Goal: Task Accomplishment & Management: Use online tool/utility

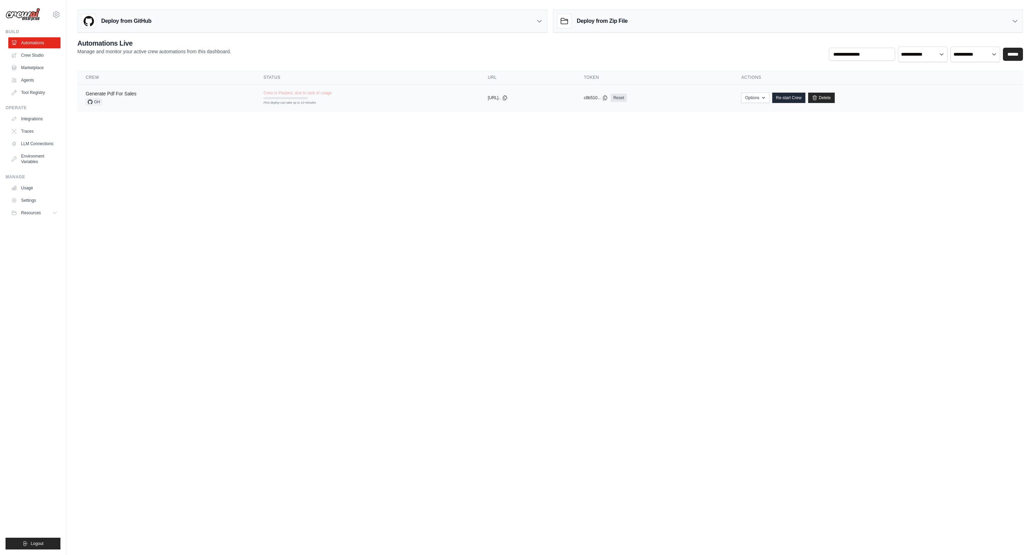
click at [136, 96] on link "Generate Pdf For Sales" at bounding box center [111, 94] width 51 height 6
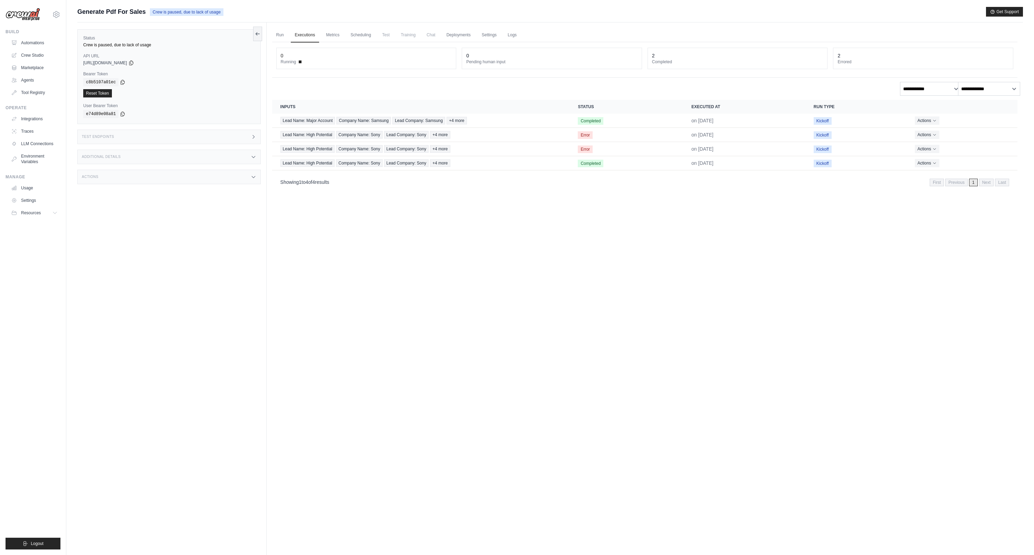
scroll to position [0, 1]
click at [49, 48] on link "Automations" at bounding box center [35, 42] width 52 height 11
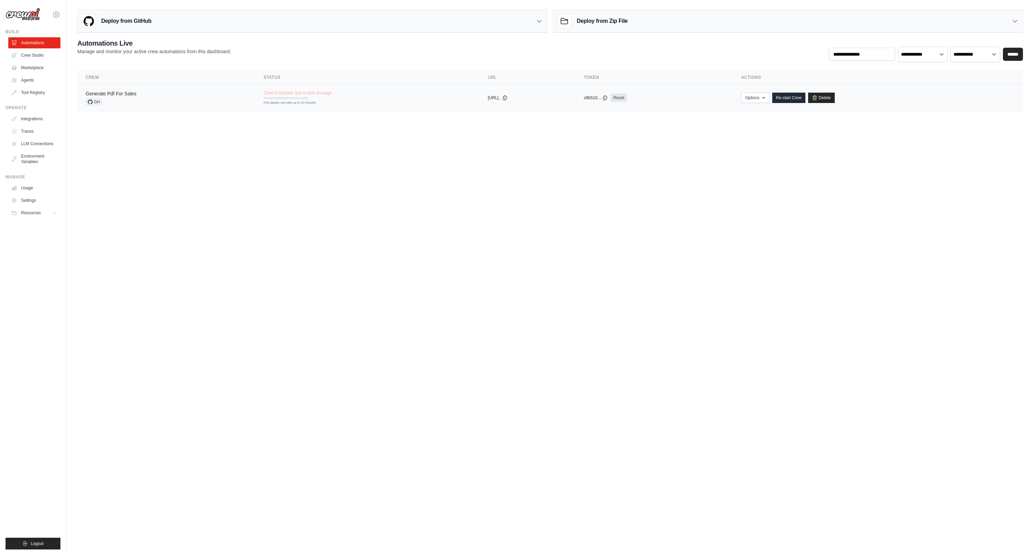
click at [136, 96] on link "Generate Pdf For Sales" at bounding box center [111, 94] width 51 height 6
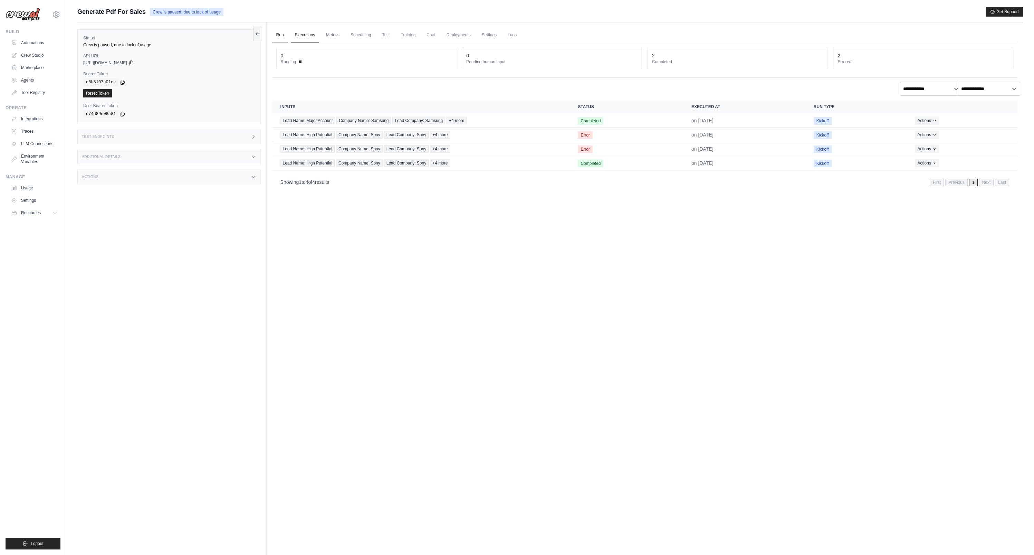
click at [287, 39] on link "Run" at bounding box center [280, 35] width 16 height 15
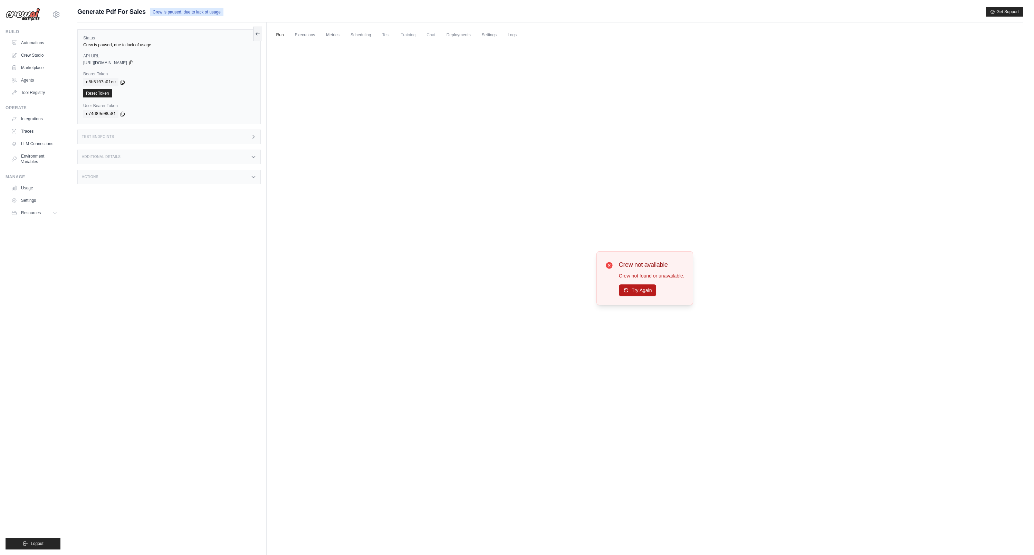
drag, startPoint x: 15, startPoint y: 98, endPoint x: 640, endPoint y: 297, distance: 655.5
click at [640, 296] on button "Try Again" at bounding box center [638, 290] width 38 height 12
click at [40, 48] on link "Automations" at bounding box center [35, 42] width 52 height 11
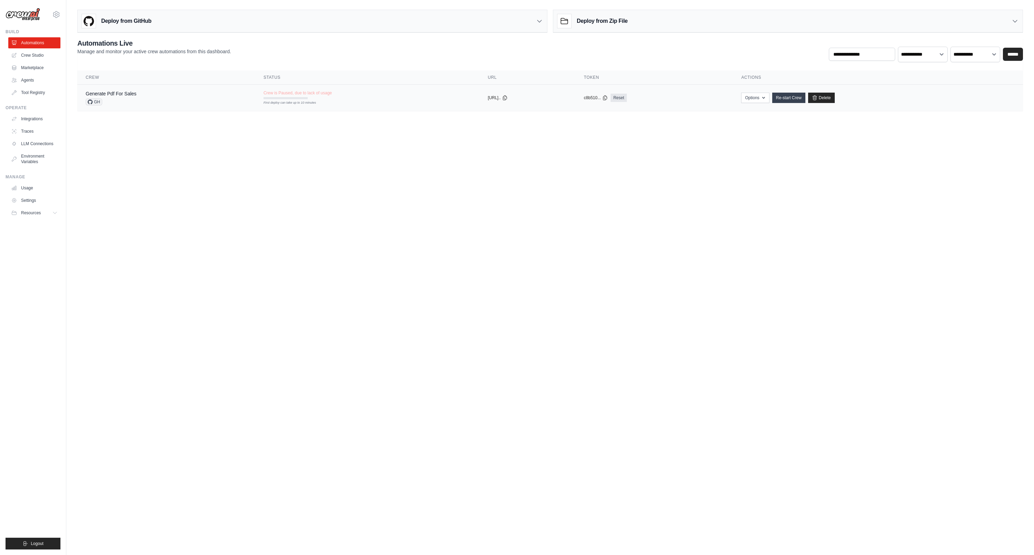
click at [806, 103] on link "Re-start Crew" at bounding box center [788, 98] width 33 height 10
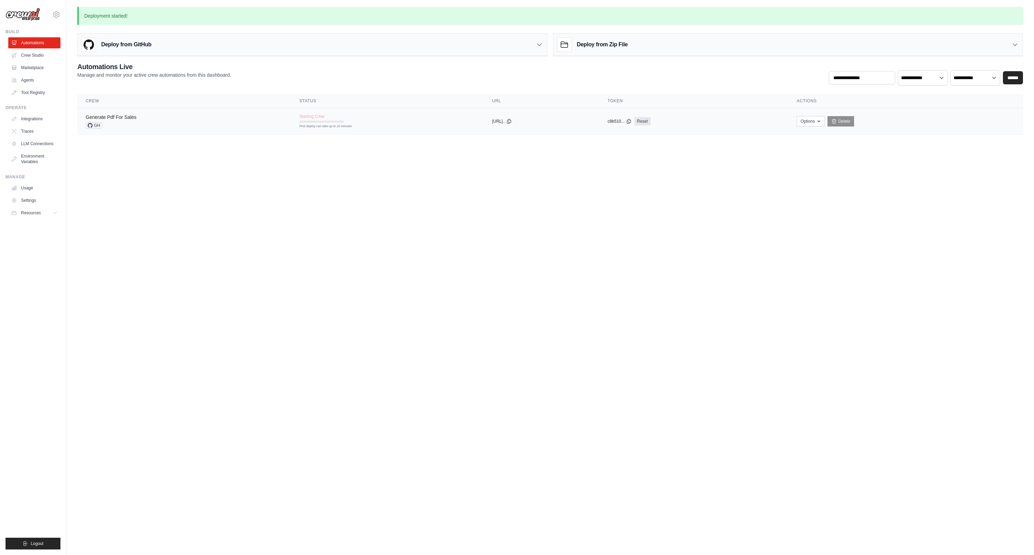
click at [136, 120] on link "Generate Pdf For Sales" at bounding box center [111, 117] width 51 height 6
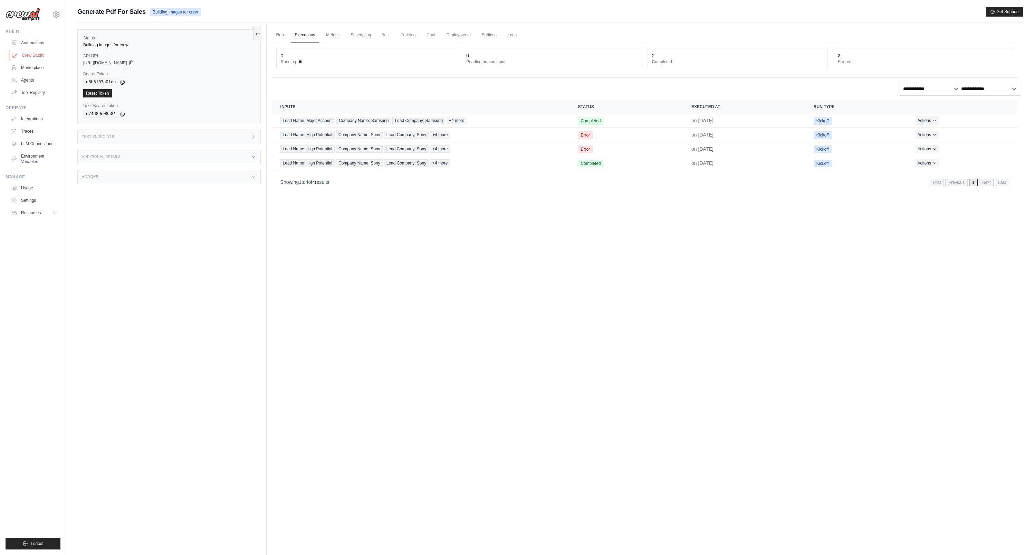
click at [54, 61] on link "Crew Studio" at bounding box center [35, 55] width 52 height 11
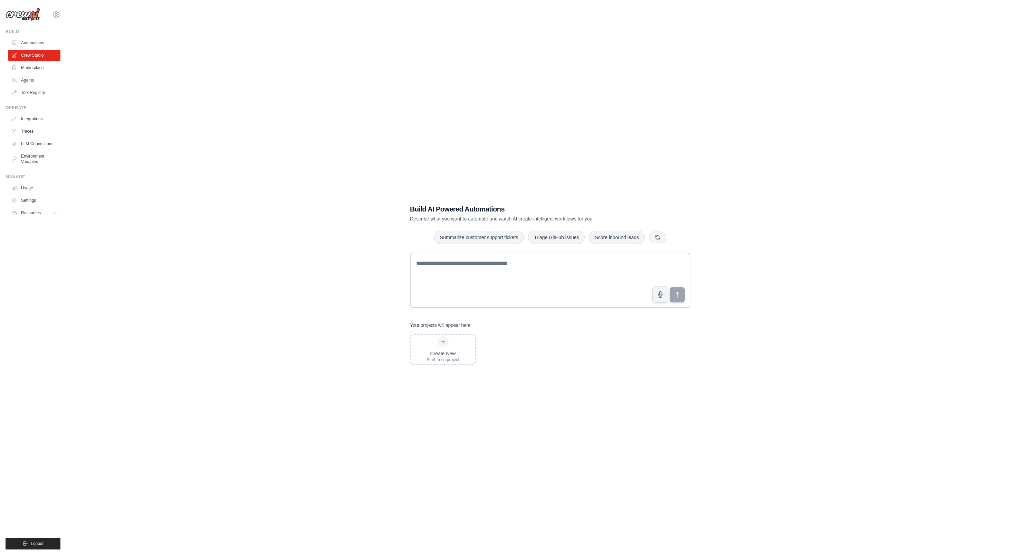
click at [48, 73] on link "Marketplace" at bounding box center [34, 67] width 52 height 11
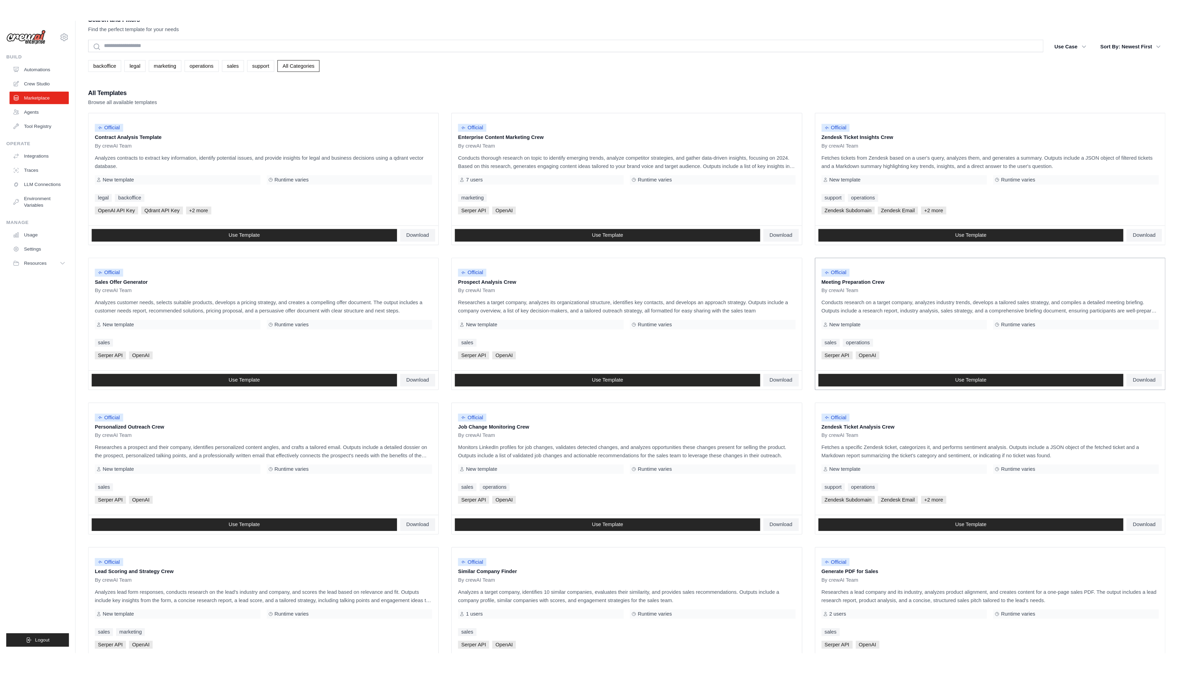
scroll to position [17, 0]
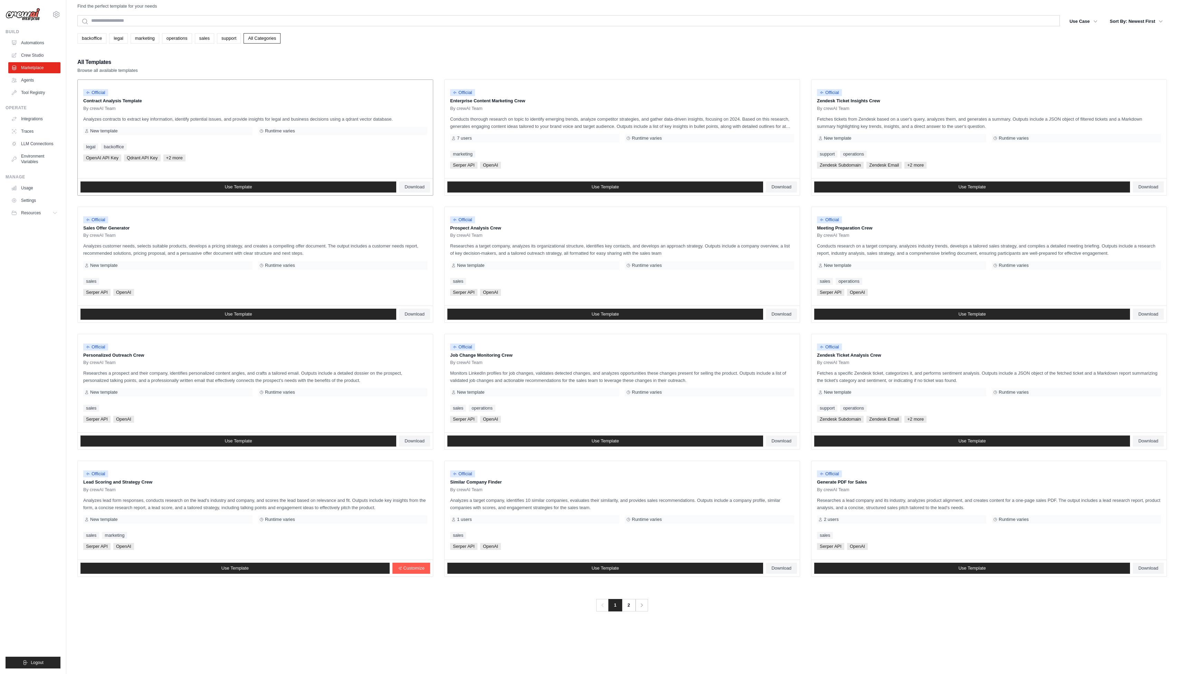
drag, startPoint x: 94, startPoint y: 111, endPoint x: 224, endPoint y: 140, distance: 133.1
click at [224, 140] on div "Official Contract Analysis Template By crewAI Team Analyzes contracts to extrac…" at bounding box center [255, 129] width 355 height 98
drag, startPoint x: 260, startPoint y: 188, endPoint x: 86, endPoint y: 189, distance: 174.1
click at [86, 189] on div "Search and Filters Find the perfect template for your needs Search Use Case bac…" at bounding box center [622, 330] width 1112 height 674
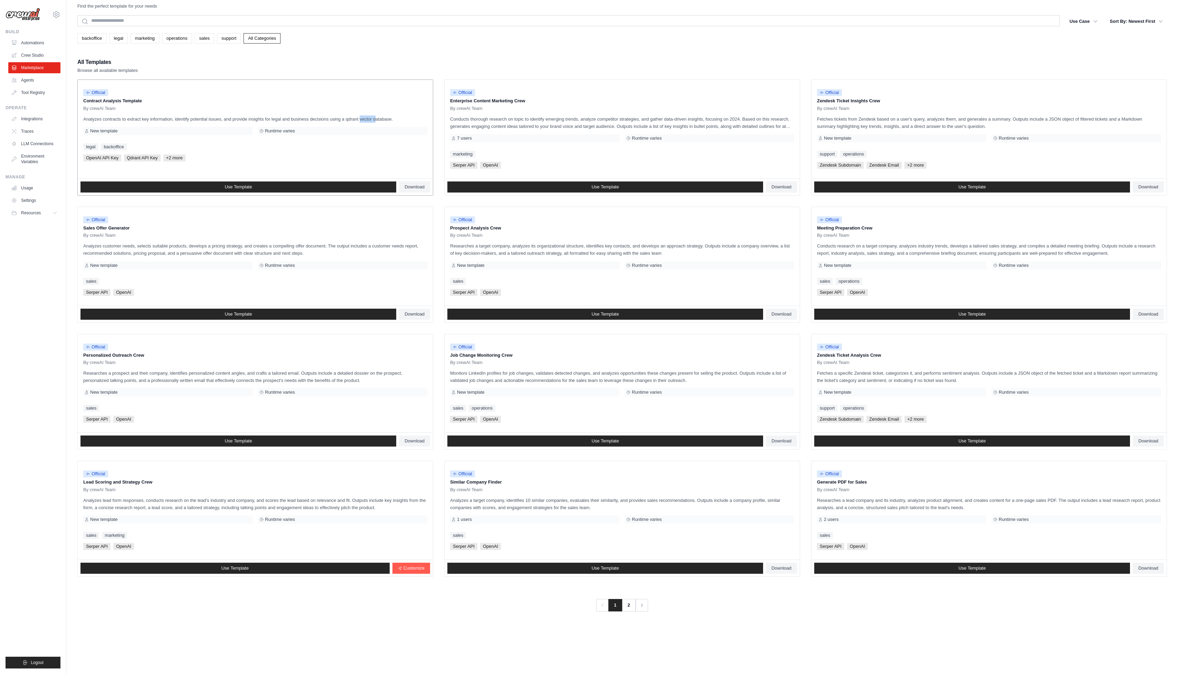
drag, startPoint x: 162, startPoint y: 143, endPoint x: 138, endPoint y: 141, distance: 23.6
click at [138, 123] on p "Analyzes contracts to extract key information, identify potential issues, and p…" at bounding box center [255, 118] width 344 height 7
click at [243, 190] on span "Use Template" at bounding box center [238, 187] width 27 height 6
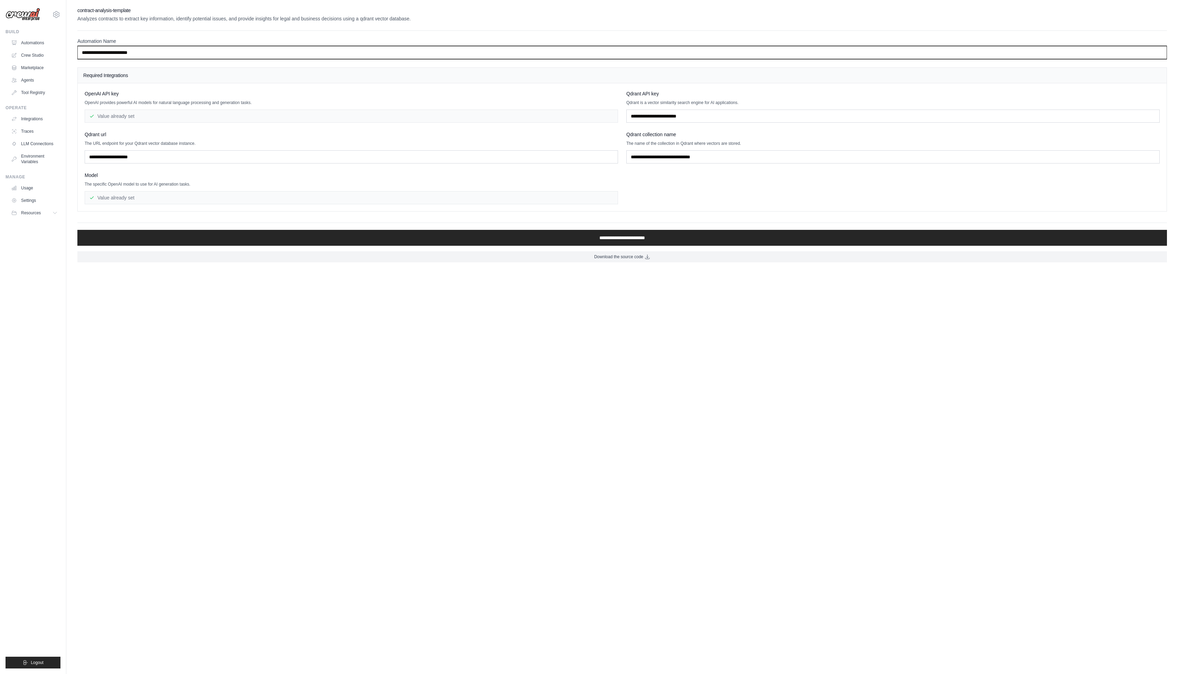
drag, startPoint x: 176, startPoint y: 59, endPoint x: 86, endPoint y: 63, distance: 90.6
click at [86, 63] on div "**********" at bounding box center [622, 134] width 1112 height 255
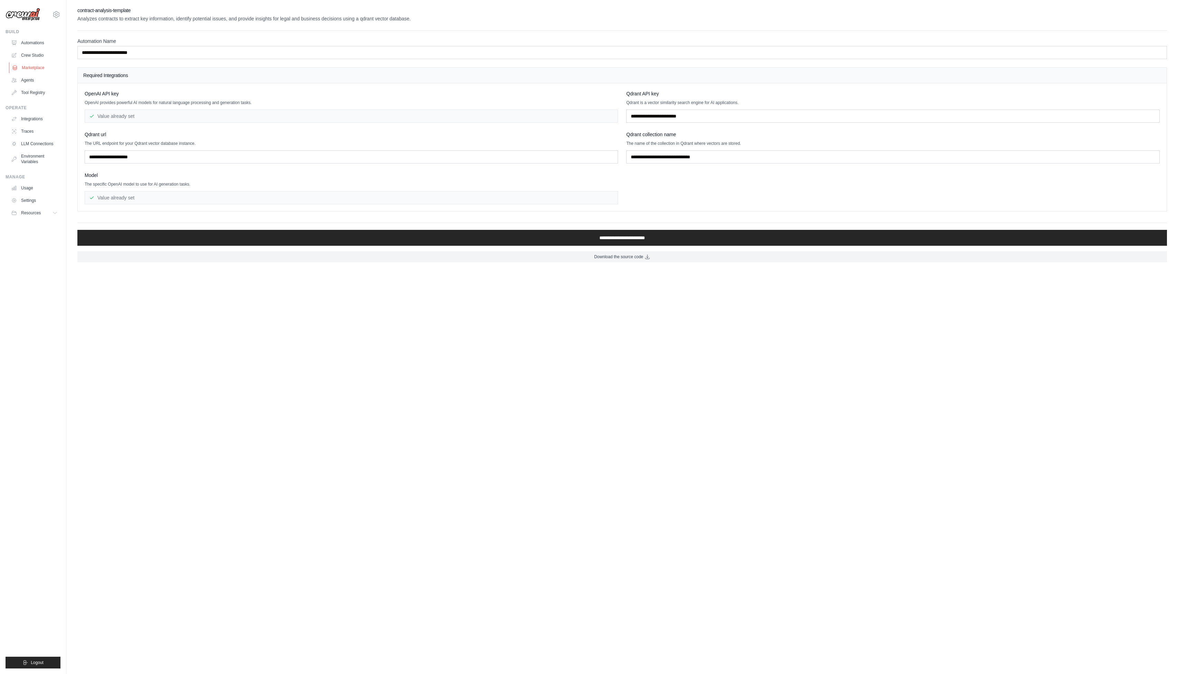
click at [32, 73] on link "Marketplace" at bounding box center [35, 67] width 52 height 11
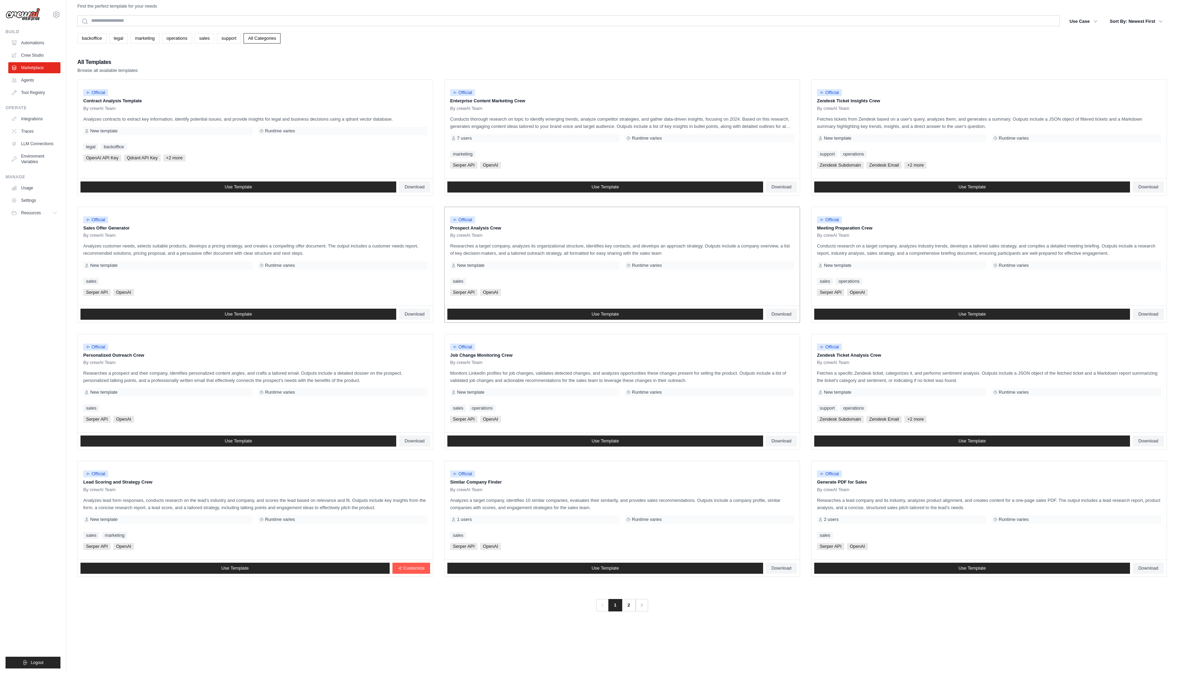
scroll to position [61, 0]
drag, startPoint x: 458, startPoint y: 235, endPoint x: 785, endPoint y: 246, distance: 327.6
click at [785, 246] on p "Researches a target company, analyzes its organizational structure, identifies …" at bounding box center [622, 249] width 344 height 15
drag, startPoint x: 821, startPoint y: 530, endPoint x: 1152, endPoint y: 544, distance: 331.2
click at [1034, 544] on div "Official Generate PDF for Sales By crewAI Team Researches a lead company and it…" at bounding box center [988, 510] width 355 height 98
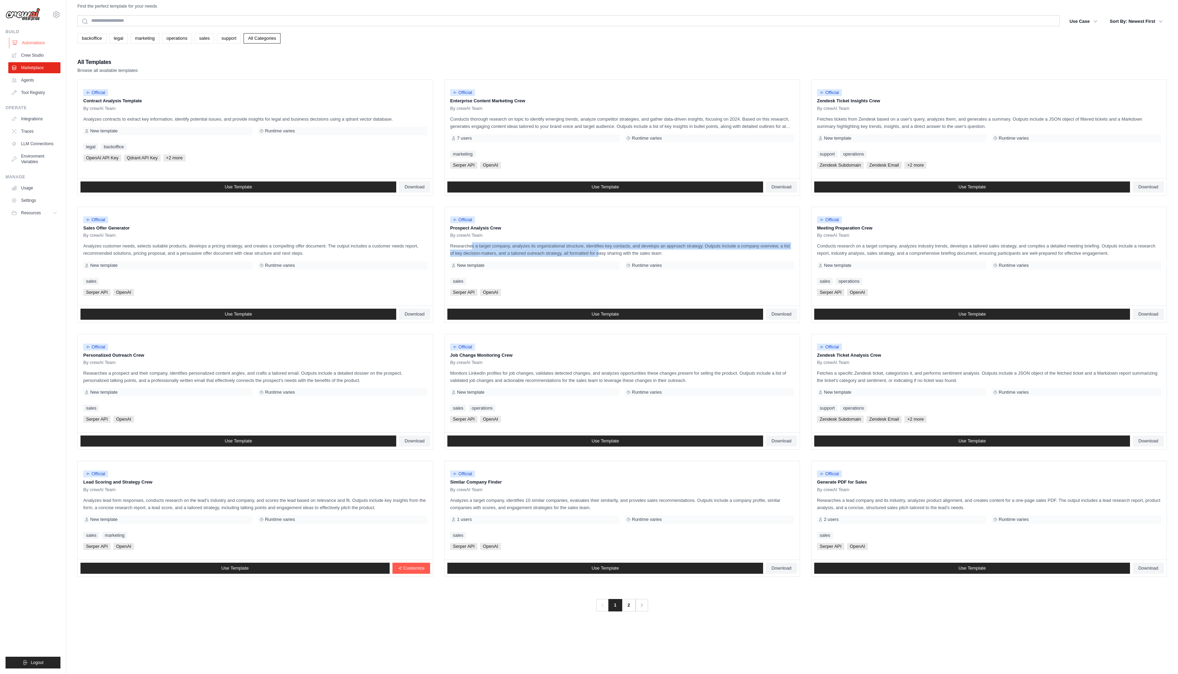
click at [53, 48] on link "Automations" at bounding box center [35, 42] width 52 height 11
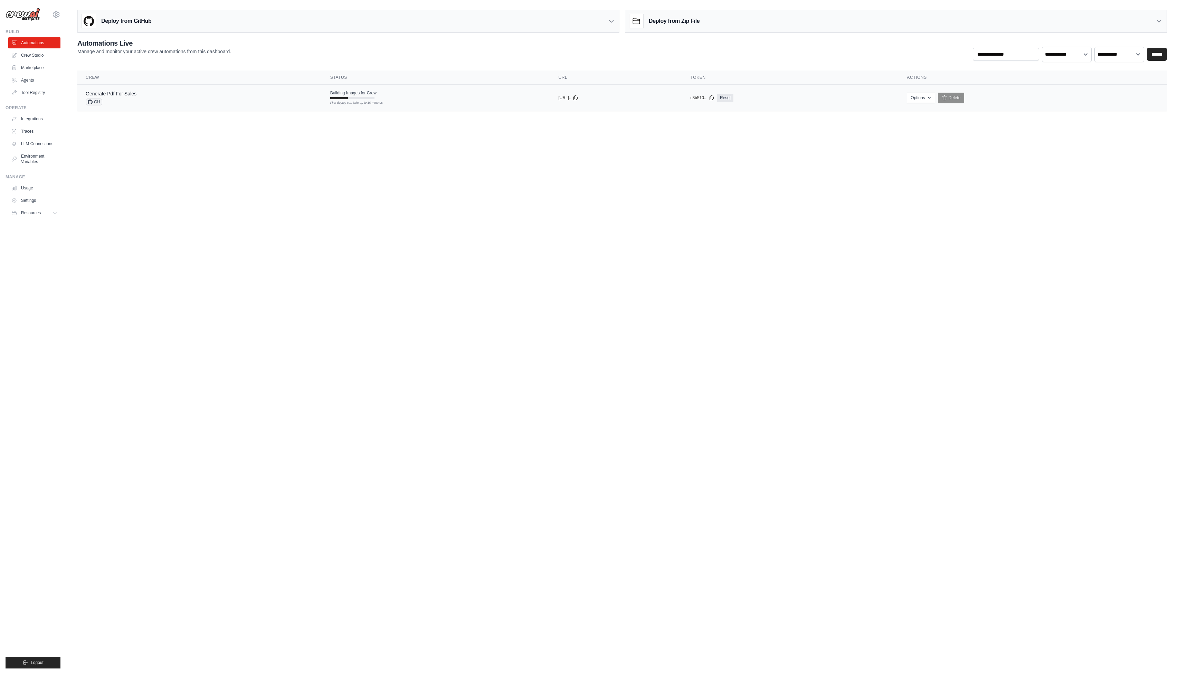
click at [120, 99] on td "Generate Pdf For Sales GH" at bounding box center [199, 97] width 245 height 27
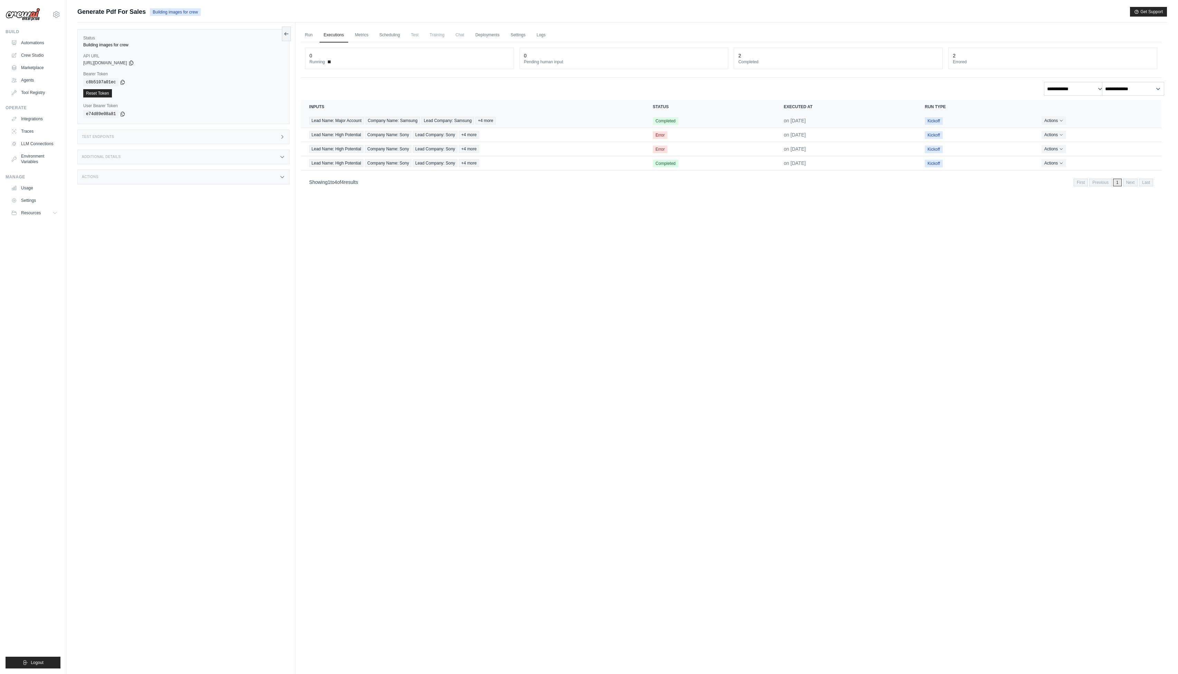
click at [495, 124] on span "+4 more" at bounding box center [485, 121] width 20 height 8
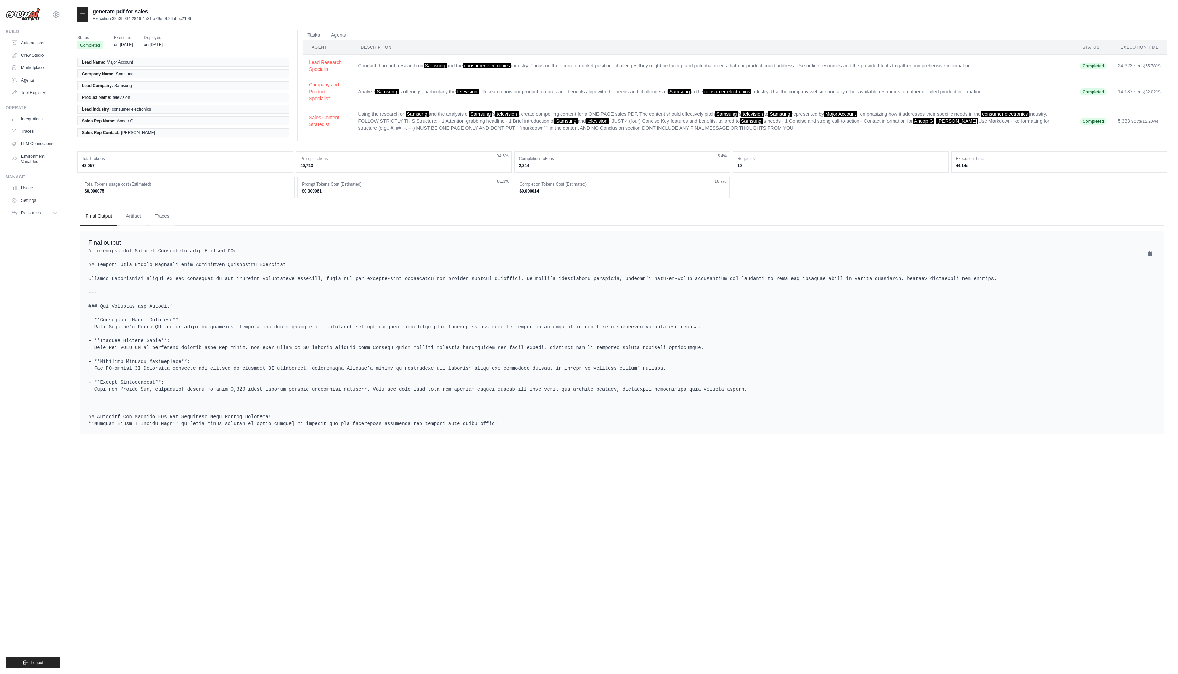
drag, startPoint x: 100, startPoint y: 289, endPoint x: 787, endPoint y: 540, distance: 731.1
click at [788, 538] on div "generate-pdf-for-sales Execution 32a3b004-2846-4a31-a79e-0b26a6bc2196 Status Co…" at bounding box center [621, 344] width 1089 height 674
click at [39, 149] on link "LLM Connections" at bounding box center [35, 143] width 52 height 11
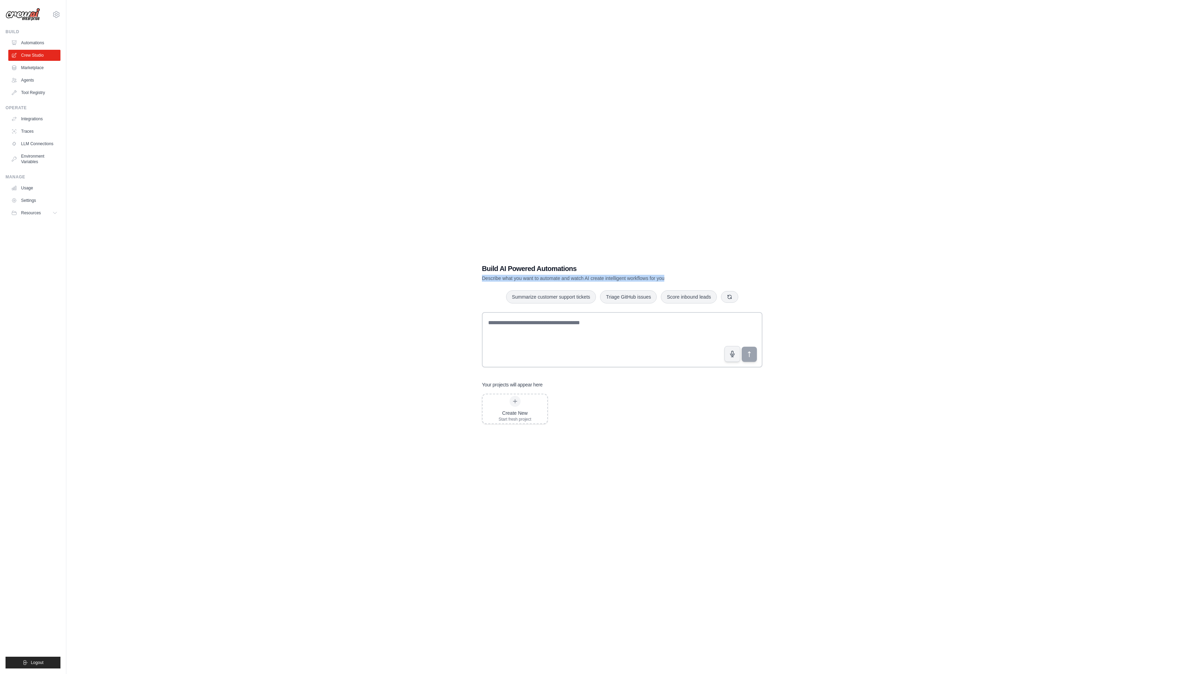
drag, startPoint x: 488, startPoint y: 259, endPoint x: 756, endPoint y: 262, distance: 268.1
click at [756, 264] on div "Build AI Powered Automations Describe what you want to automate and watch AI cr…" at bounding box center [622, 273] width 280 height 18
drag, startPoint x: 525, startPoint y: 334, endPoint x: 537, endPoint y: 333, distance: 11.8
click at [525, 334] on textarea at bounding box center [622, 339] width 280 height 55
drag, startPoint x: 636, startPoint y: 345, endPoint x: 751, endPoint y: 365, distance: 116.4
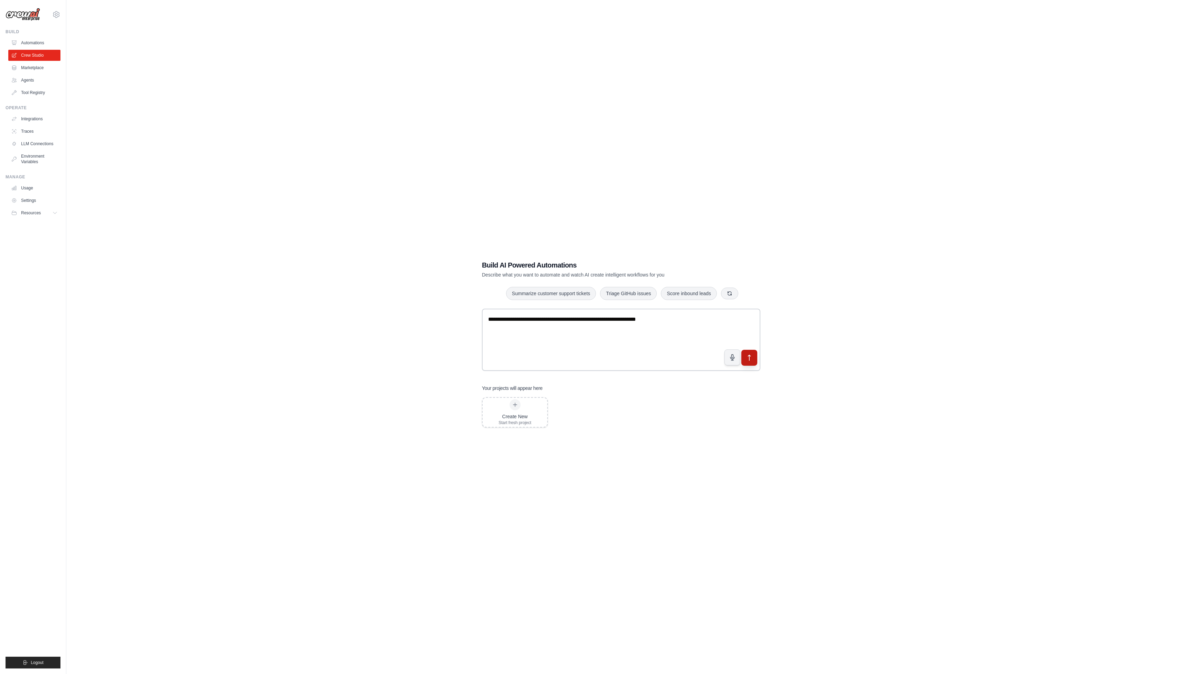
click at [751, 360] on icon "submit" at bounding box center [749, 358] width 2 height 6
drag, startPoint x: 714, startPoint y: 334, endPoint x: 471, endPoint y: 325, distance: 242.7
click at [470, 327] on div "**********" at bounding box center [621, 344] width 1089 height 674
click at [727, 296] on icon "button" at bounding box center [730, 293] width 6 height 6
click at [670, 299] on button "Score inbound leads" at bounding box center [698, 292] width 56 height 13
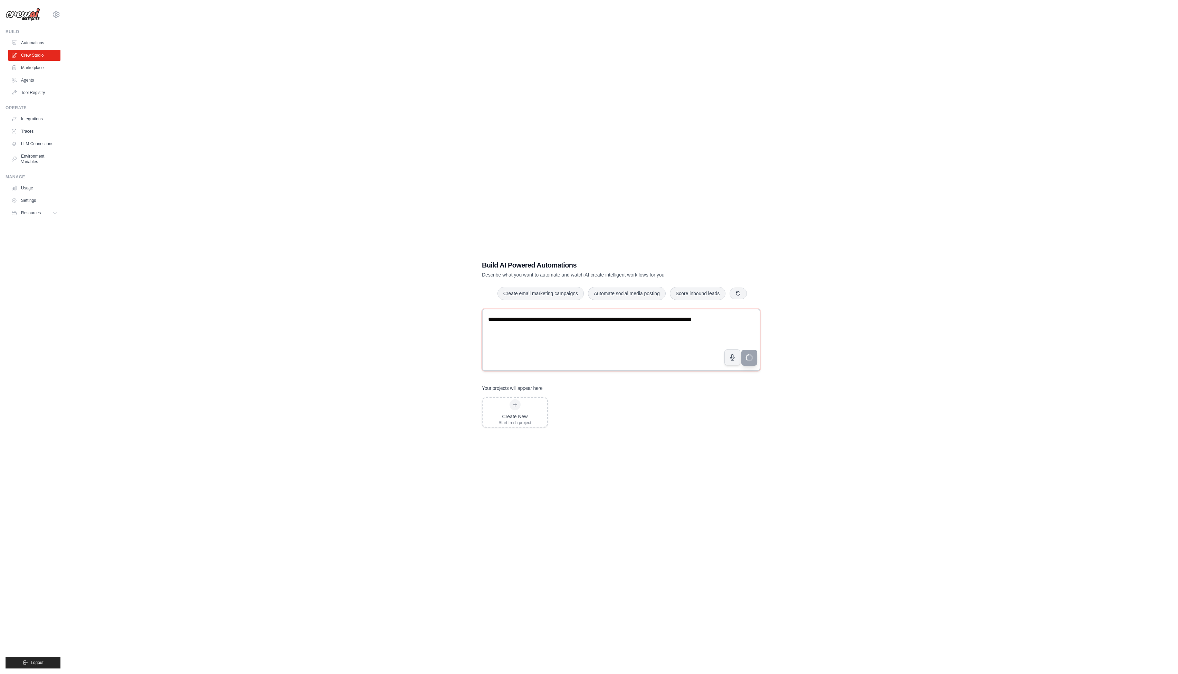
drag, startPoint x: 683, startPoint y: 361, endPoint x: 552, endPoint y: 330, distance: 134.2
click at [552, 330] on textarea "**********" at bounding box center [621, 339] width 278 height 62
click at [643, 348] on textarea "**********" at bounding box center [621, 339] width 278 height 62
drag, startPoint x: 627, startPoint y: 339, endPoint x: 473, endPoint y: 328, distance: 154.4
click at [473, 328] on div "**********" at bounding box center [621, 344] width 1089 height 674
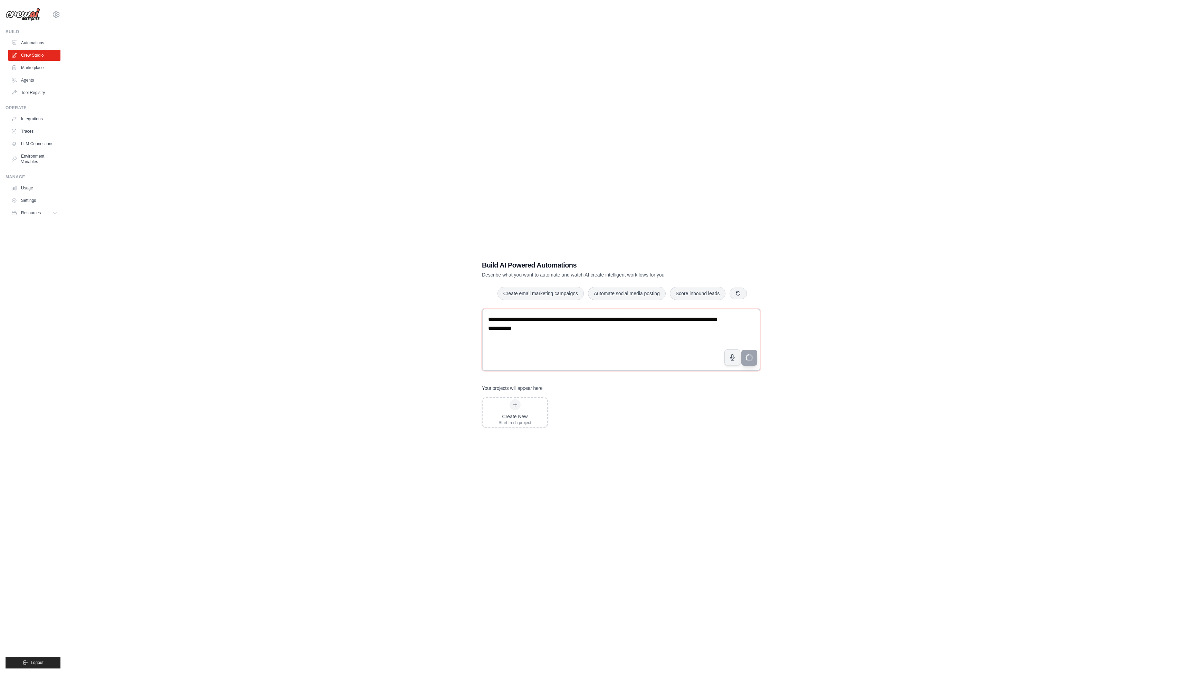
type textarea "**********"
click at [461, 325] on div "**********" at bounding box center [621, 344] width 1089 height 674
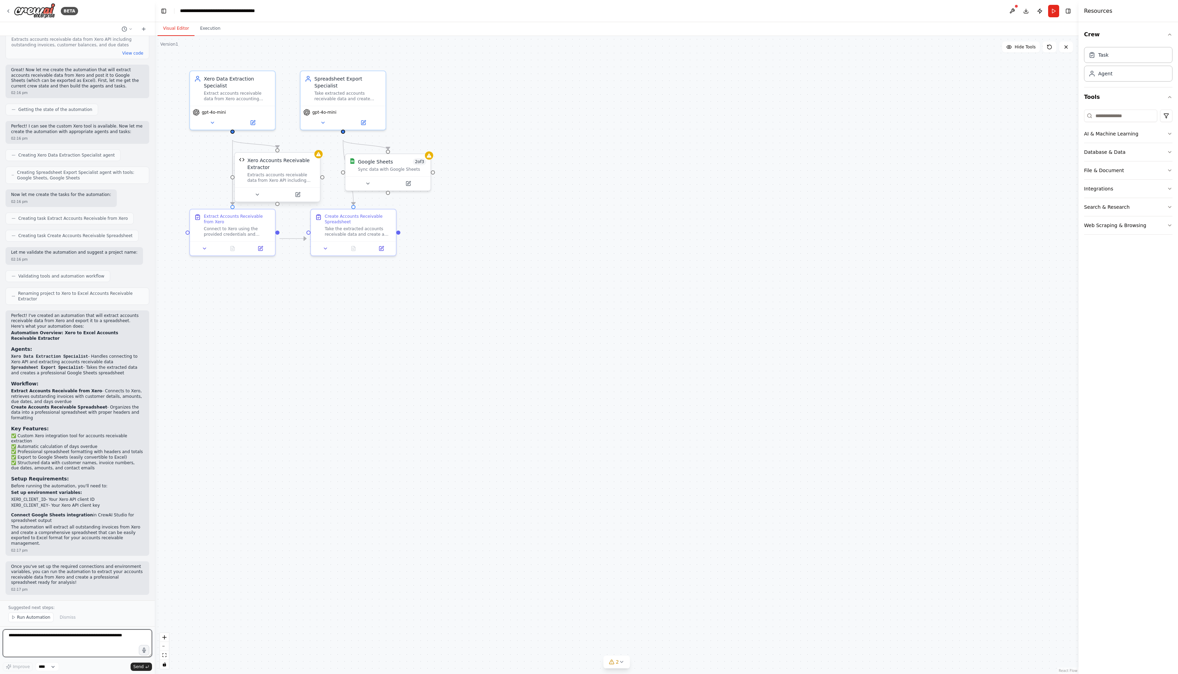
scroll to position [1119, 0]
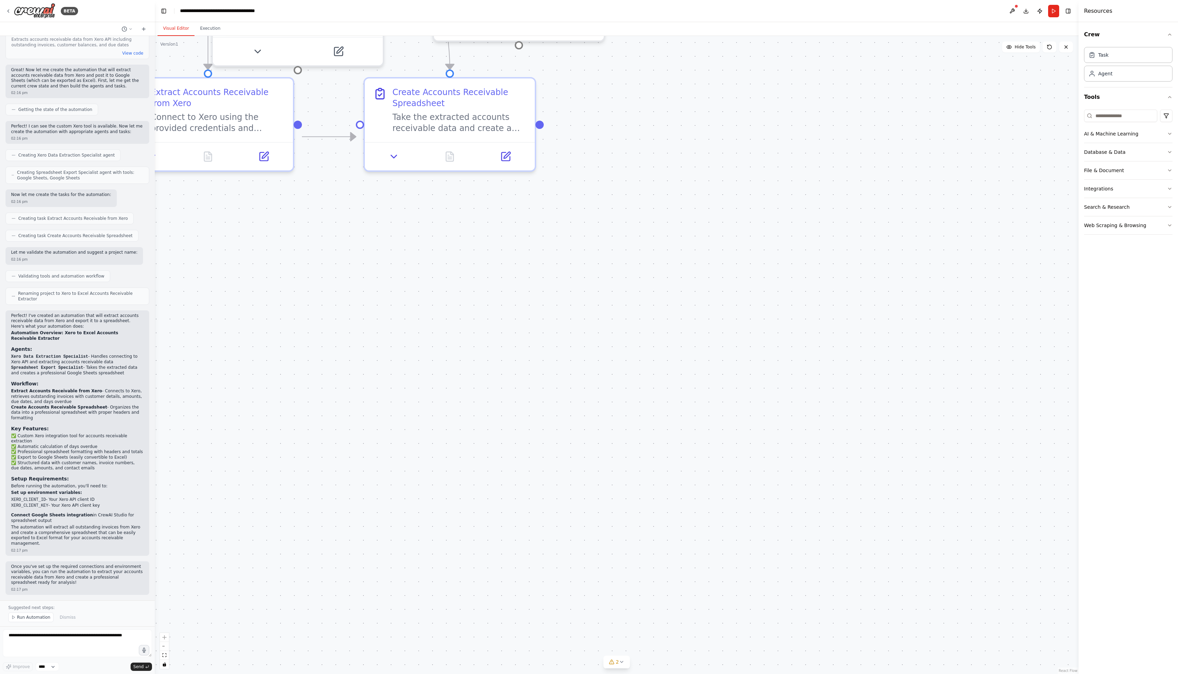
drag, startPoint x: 366, startPoint y: 490, endPoint x: 470, endPoint y: 653, distance: 193.2
click at [470, 653] on div ".deletable-edge-delete-btn { width: 20px; height: 20px; border: 0px solid #ffff…" at bounding box center [617, 355] width 924 height 638
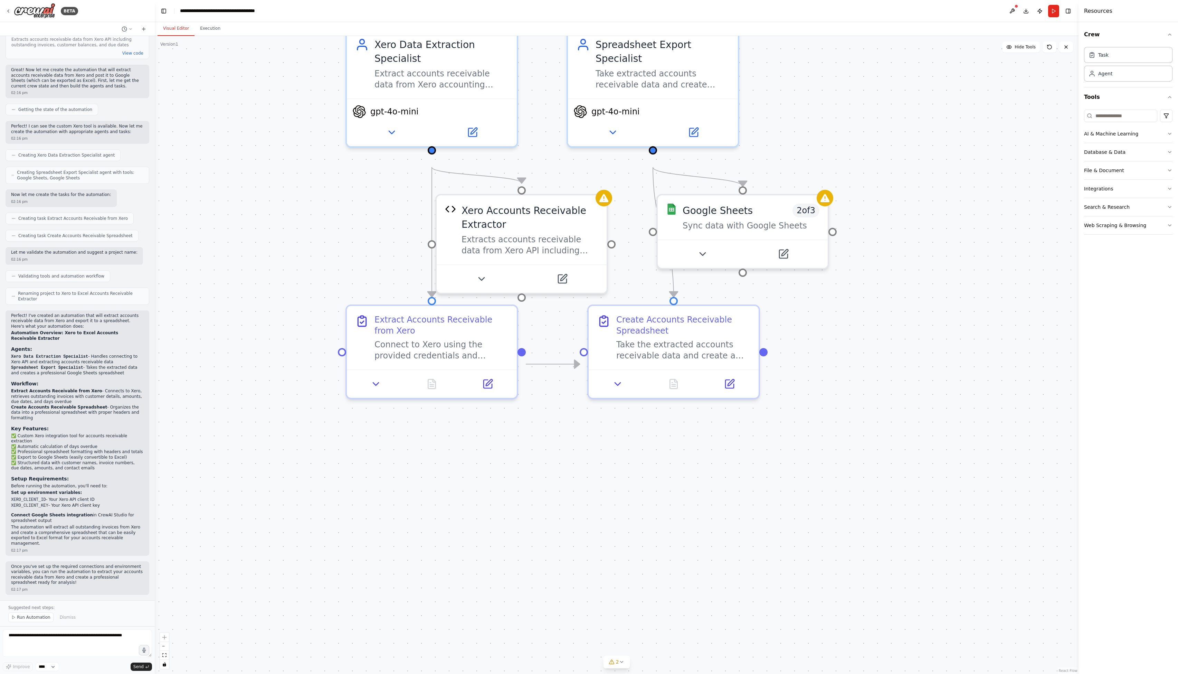
drag, startPoint x: 332, startPoint y: 410, endPoint x: 318, endPoint y: 569, distance: 159.6
click at [533, 621] on div ".deletable-edge-delete-btn { width: 20px; height: 20px; border: 0px solid #ffff…" at bounding box center [617, 355] width 924 height 638
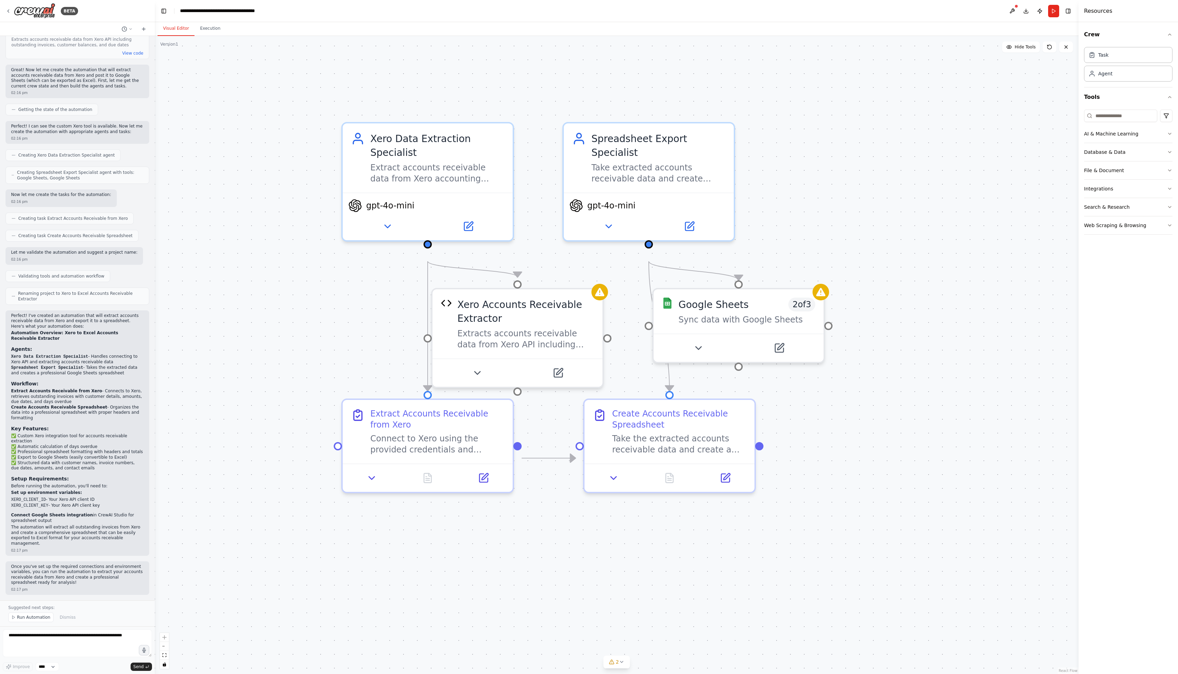
drag, startPoint x: 226, startPoint y: 195, endPoint x: 236, endPoint y: 293, distance: 98.6
click at [236, 293] on div ".deletable-edge-delete-btn { width: 20px; height: 20px; border: 0px solid #ffff…" at bounding box center [617, 355] width 924 height 638
click at [45, 614] on span "Run Automation" at bounding box center [34, 617] width 34 height 6
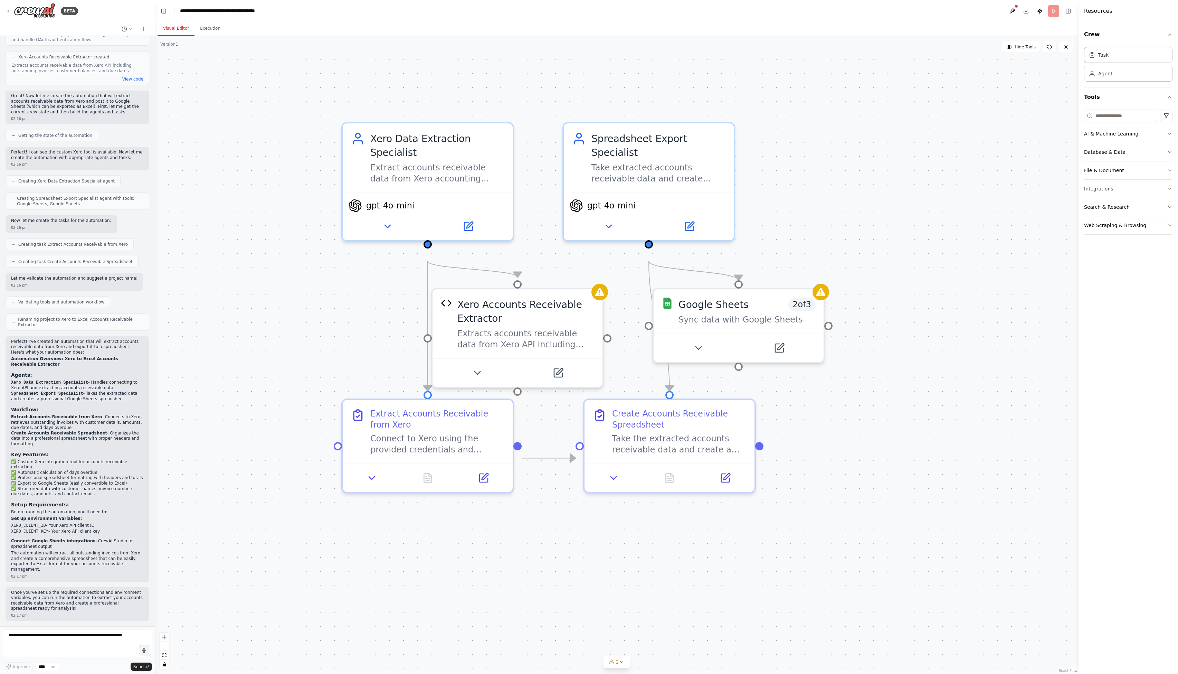
scroll to position [1089, 0]
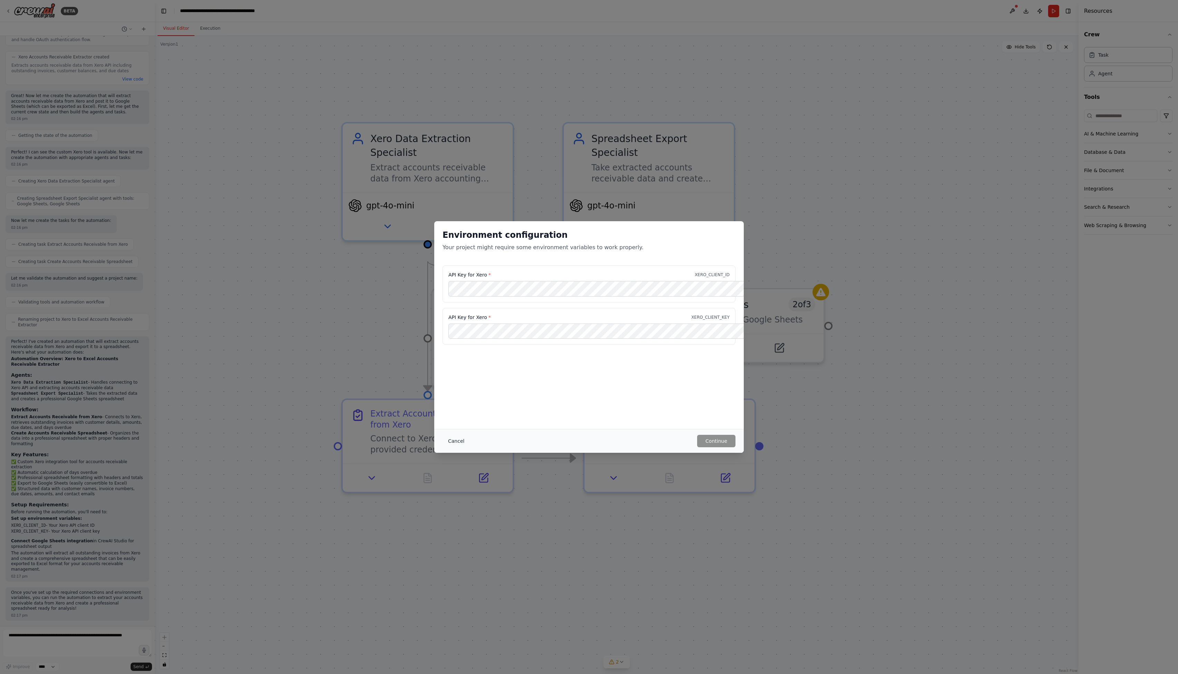
click at [442, 437] on button "Cancel" at bounding box center [455, 441] width 27 height 12
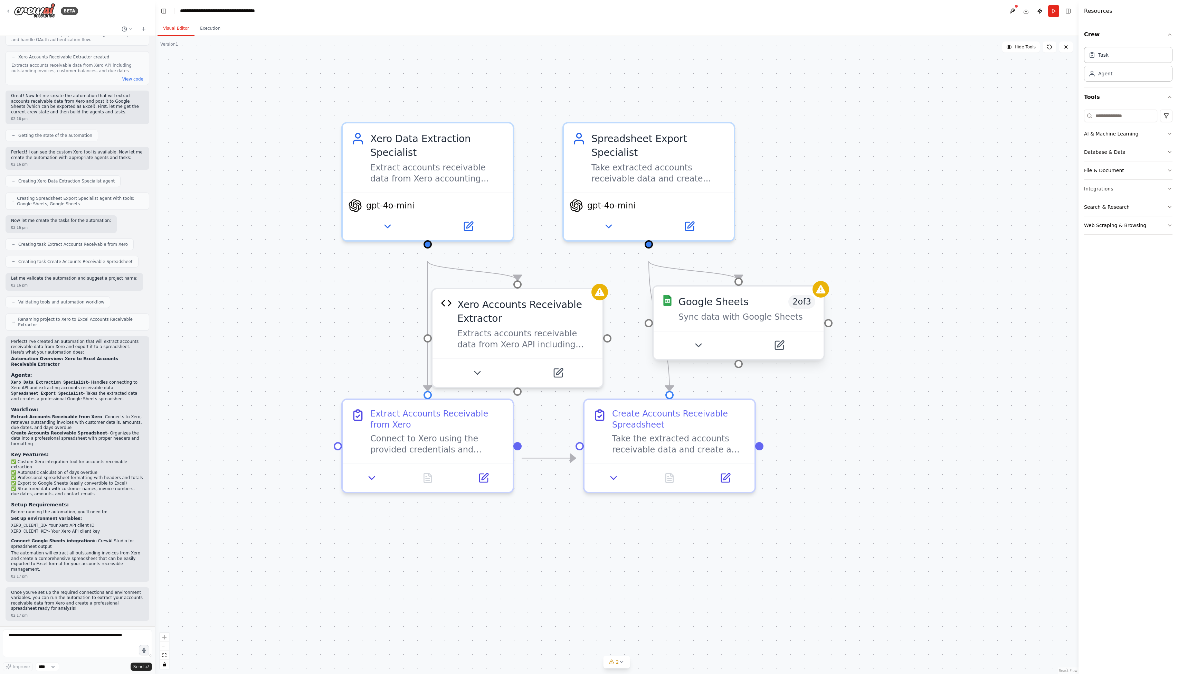
scroll to position [0, 0]
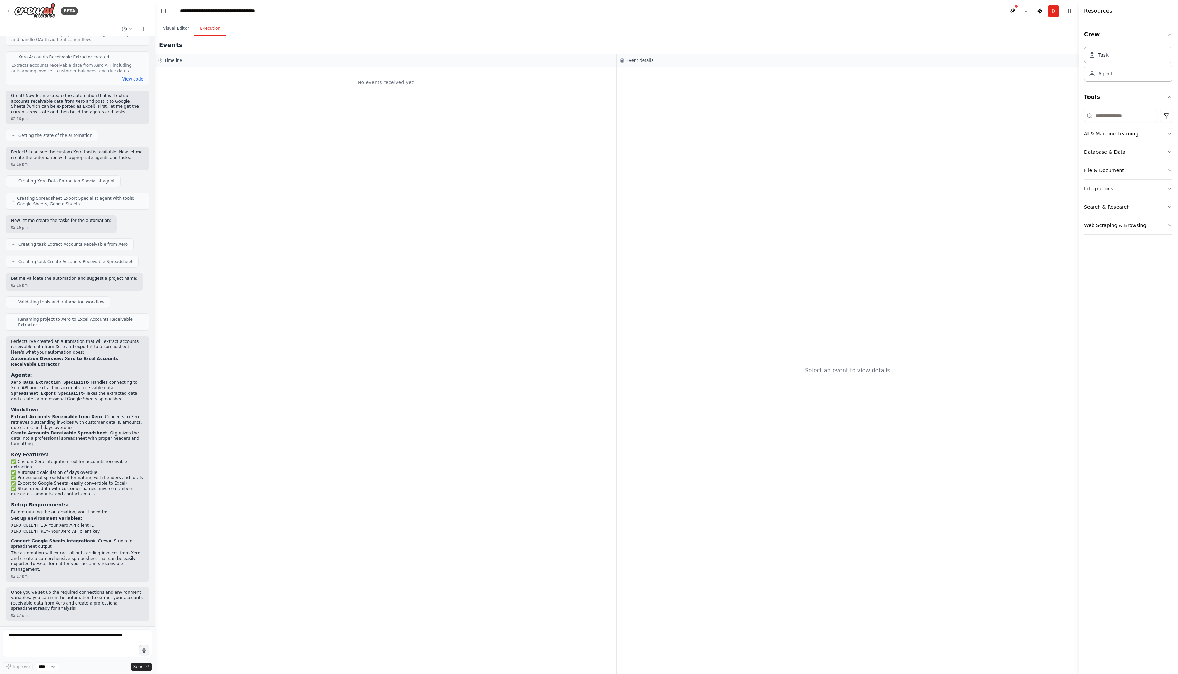
click at [226, 30] on button "Execution" at bounding box center [209, 28] width 31 height 15
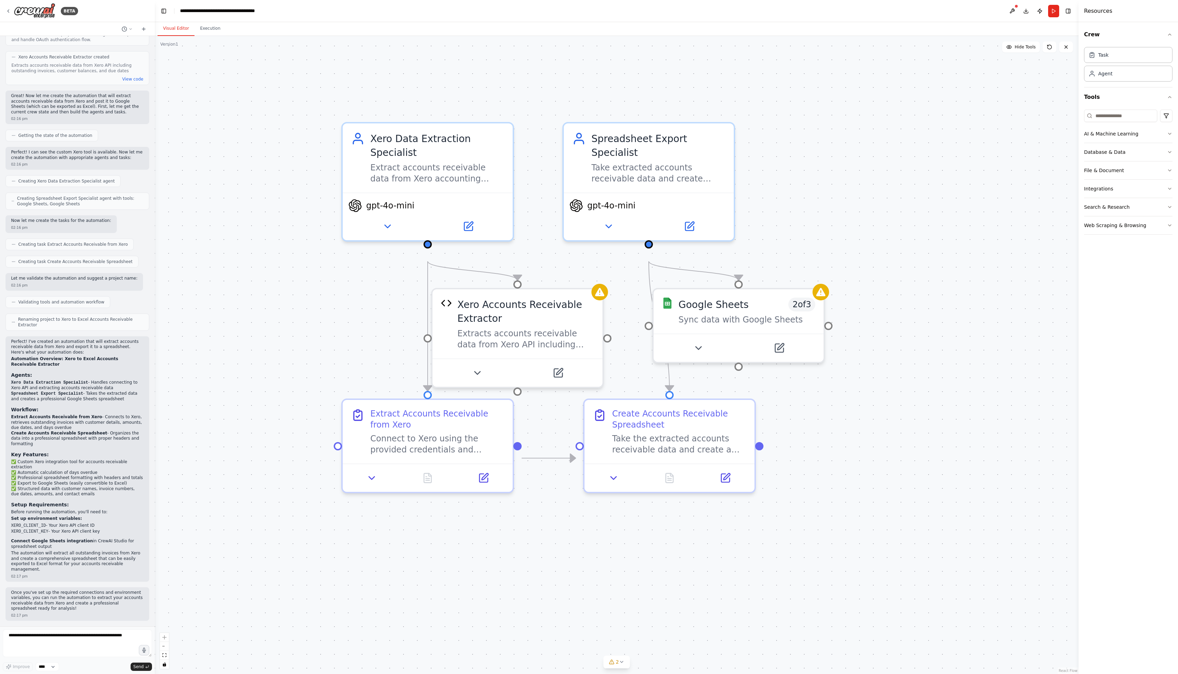
click at [187, 33] on button "Visual Editor" at bounding box center [176, 28] width 37 height 15
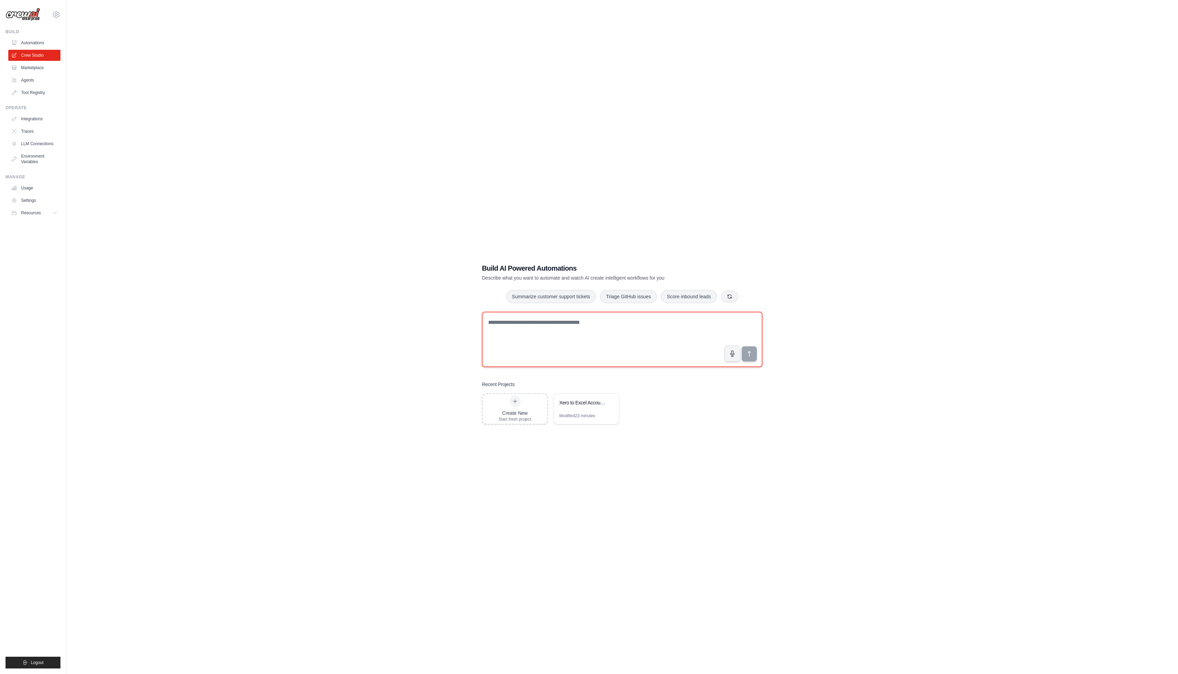
click at [570, 327] on textarea at bounding box center [622, 339] width 280 height 55
